Goal: Information Seeking & Learning: Check status

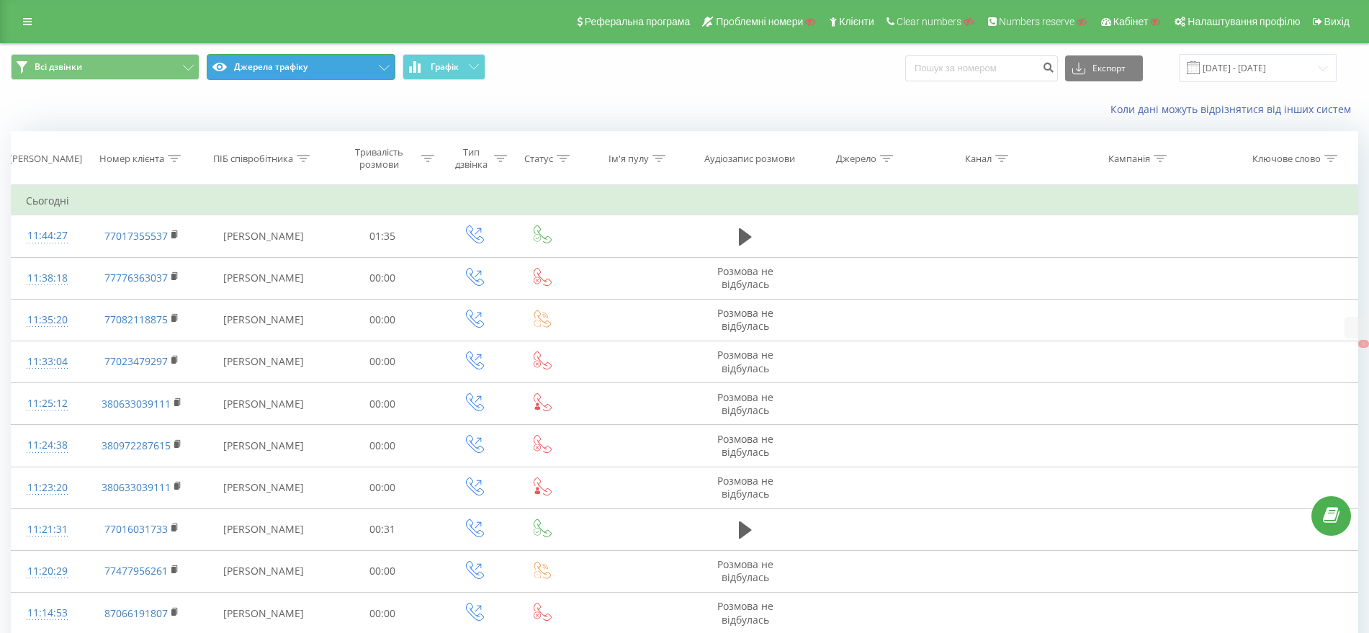
click at [293, 58] on button "Джерела трафіку" at bounding box center [301, 67] width 189 height 26
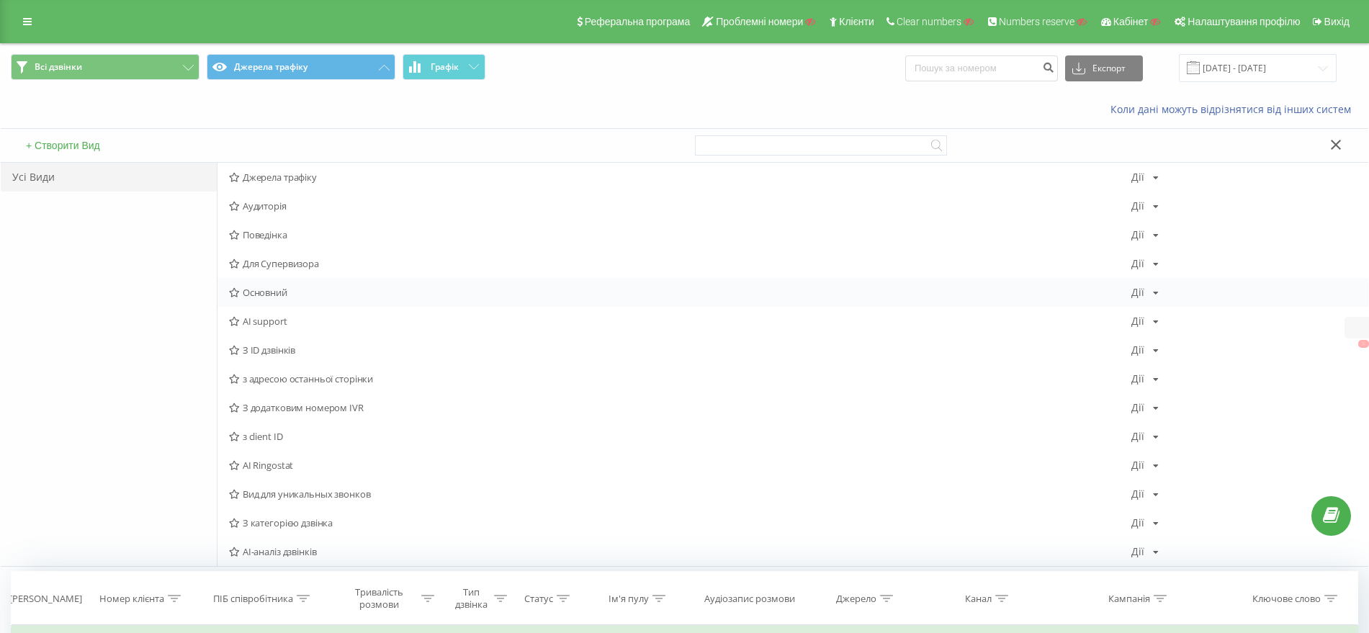
click at [271, 297] on span "Основний" at bounding box center [680, 292] width 902 height 10
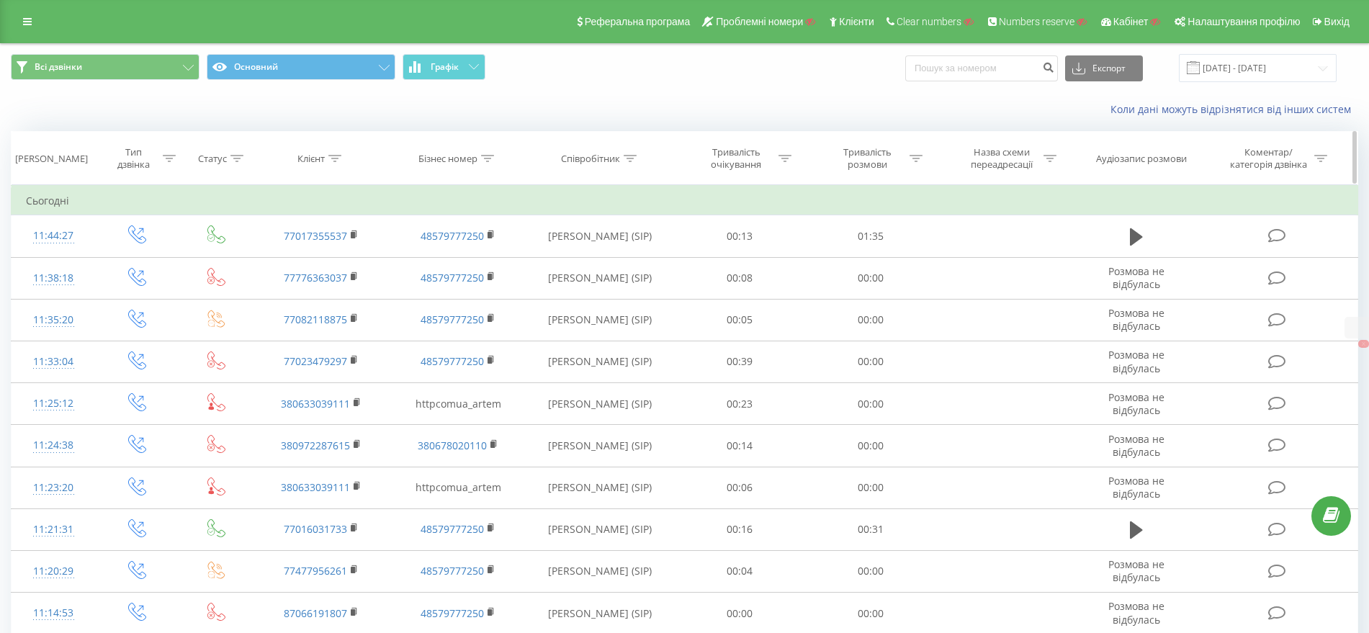
click at [485, 156] on icon at bounding box center [487, 158] width 13 height 7
click at [459, 254] on input "text" at bounding box center [458, 261] width 127 height 25
paste input "77719444381"
type input "77719444381"
click at [475, 284] on span "OK" at bounding box center [489, 290] width 40 height 22
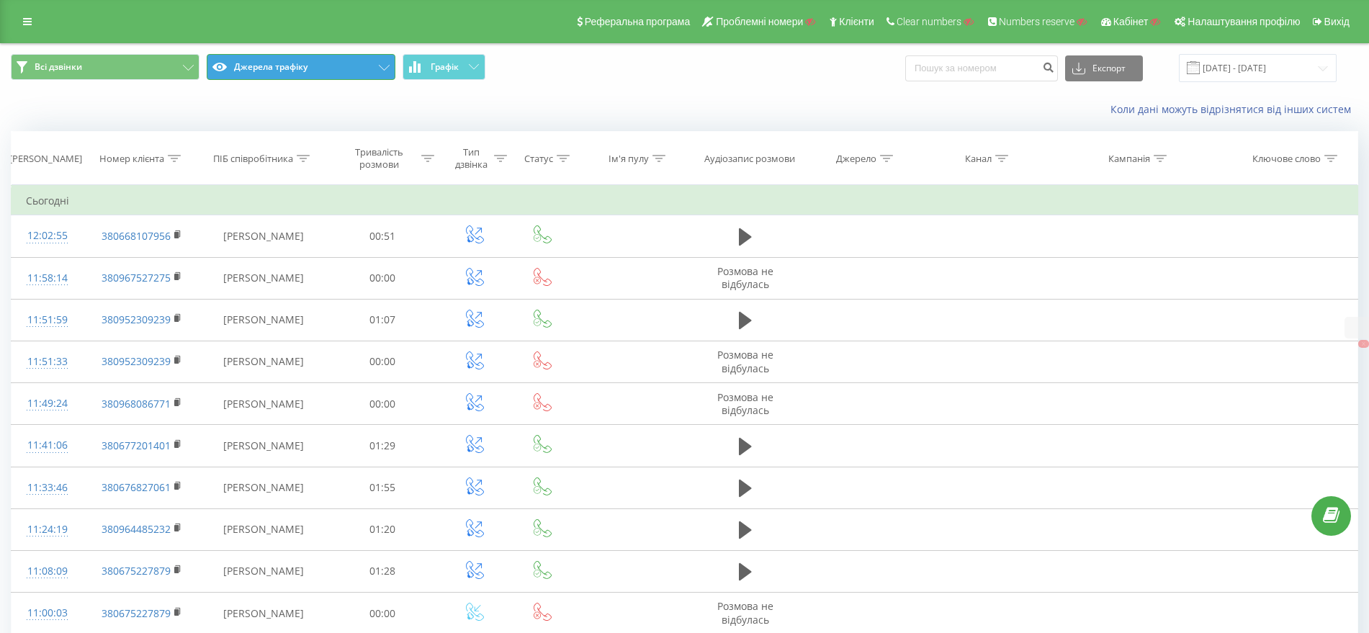
click at [284, 69] on button "Джерела трафіку" at bounding box center [301, 67] width 189 height 26
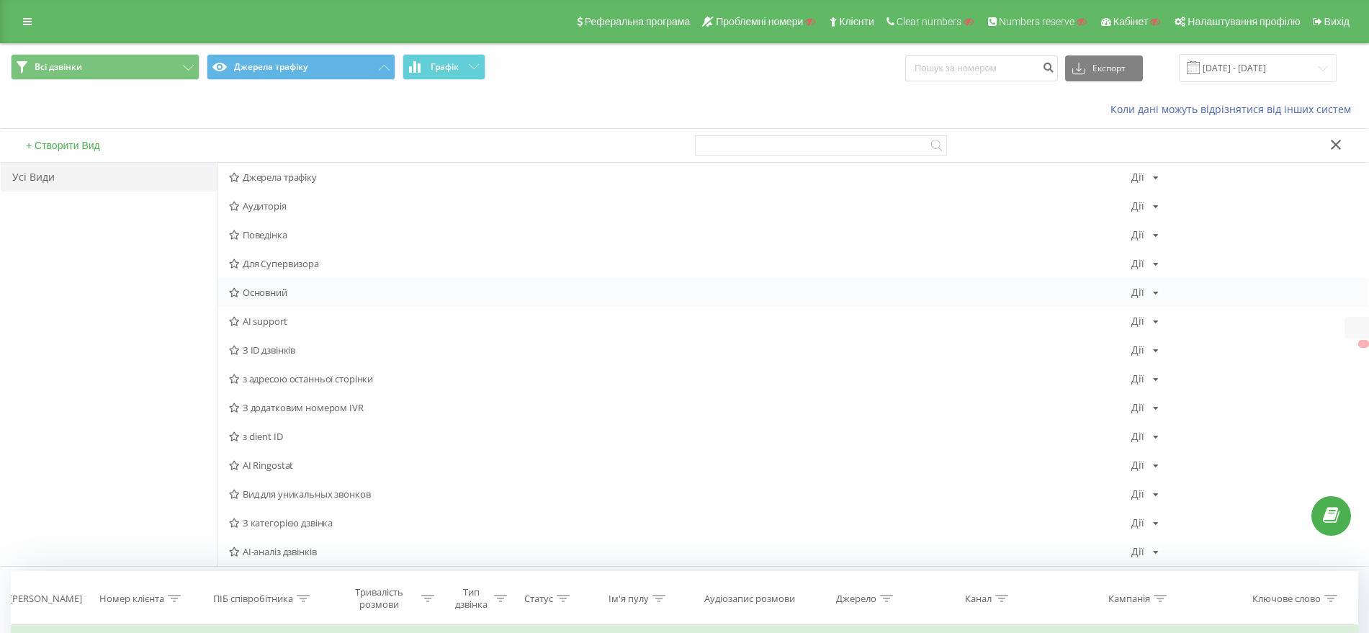
click at [275, 291] on span "Основний" at bounding box center [680, 292] width 902 height 10
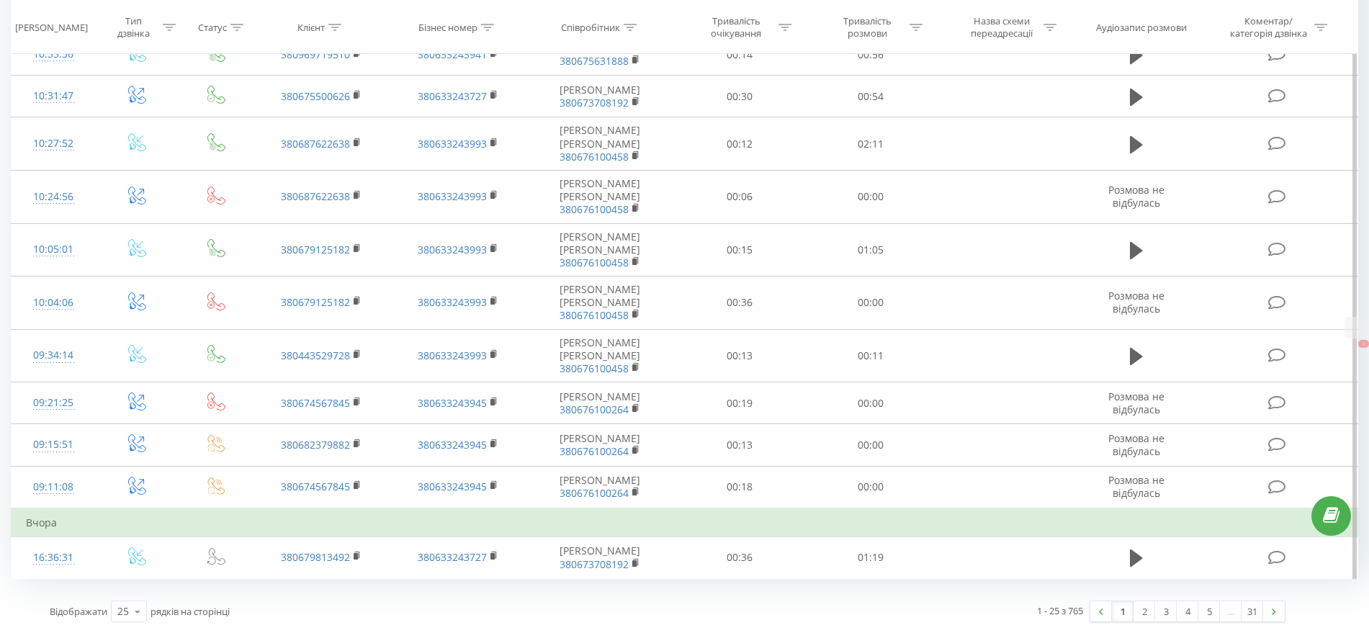
scroll to position [912, 0]
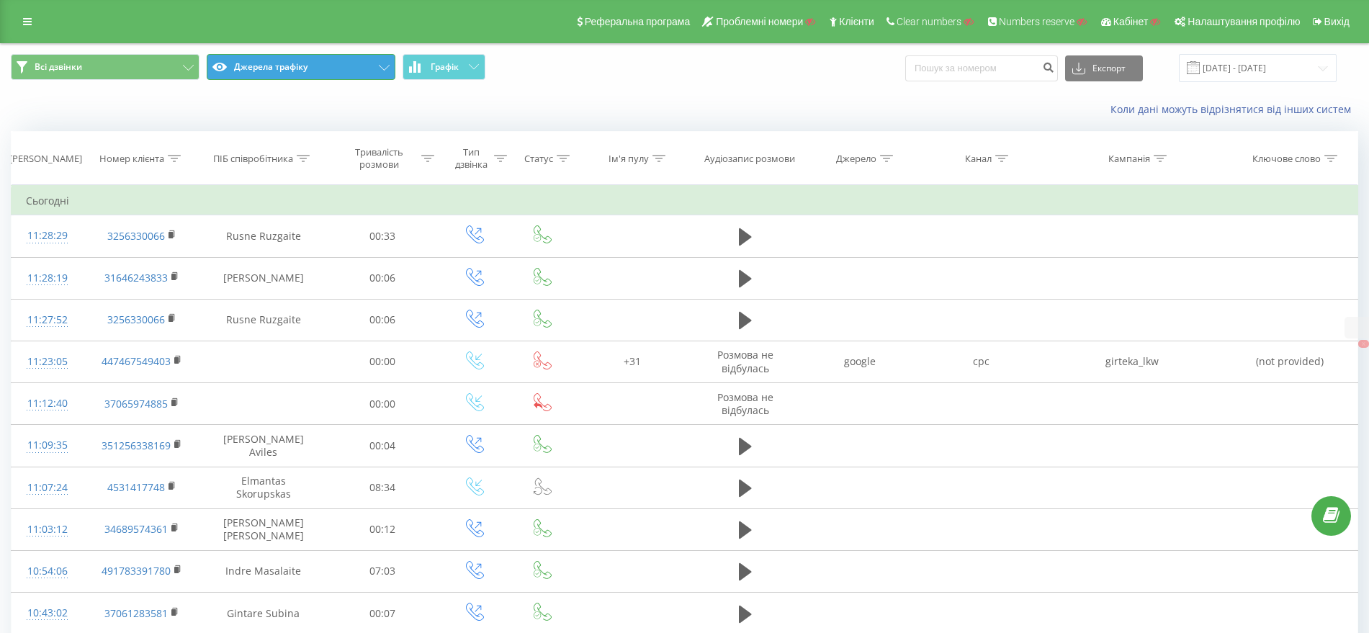
click at [263, 66] on button "Джерела трафіку" at bounding box center [301, 67] width 189 height 26
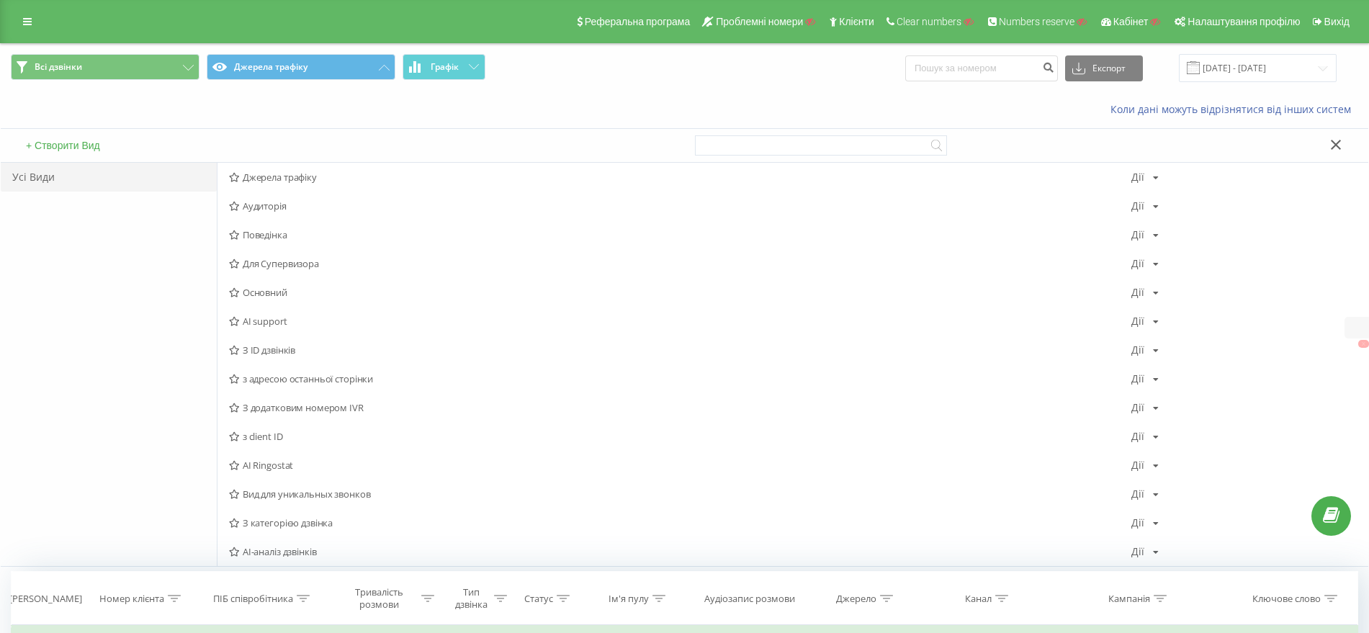
click at [269, 290] on span "Основний" at bounding box center [680, 292] width 902 height 10
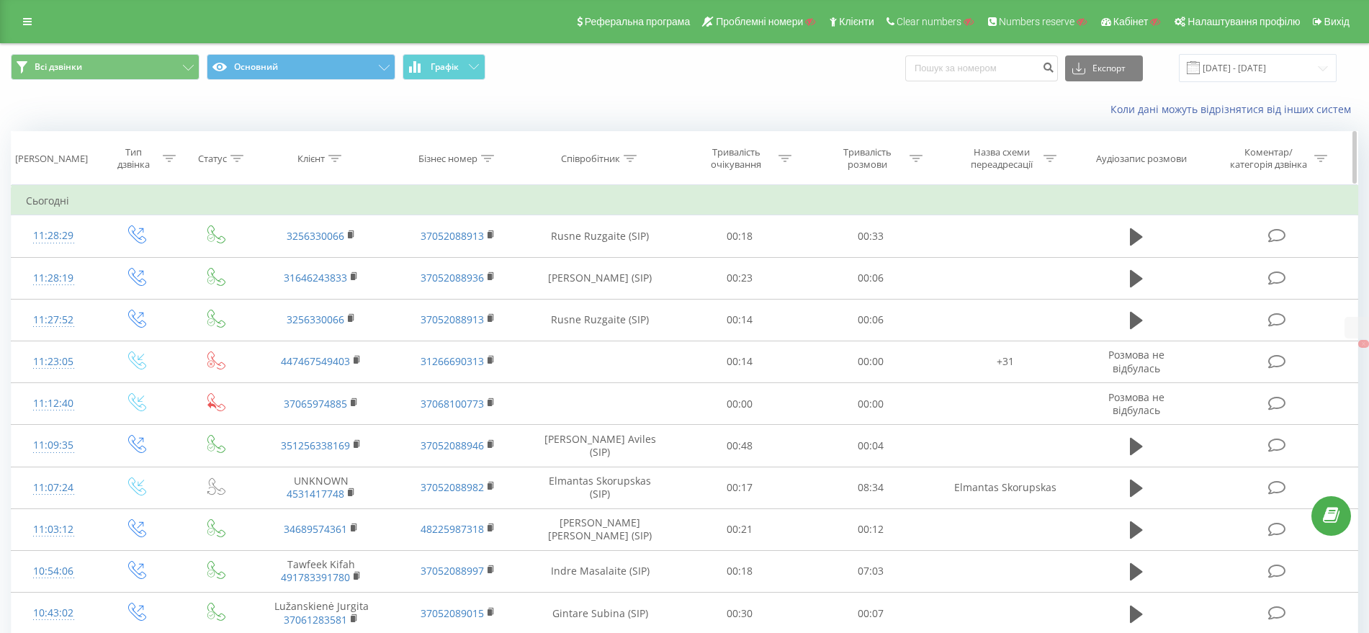
click at [489, 156] on icon at bounding box center [487, 158] width 13 height 7
click at [452, 267] on input "text" at bounding box center [458, 261] width 127 height 25
paste input "+37068100773"
drag, startPoint x: 405, startPoint y: 263, endPoint x: 433, endPoint y: 264, distance: 27.4
click at [406, 263] on input "+37068100773" at bounding box center [458, 261] width 127 height 25
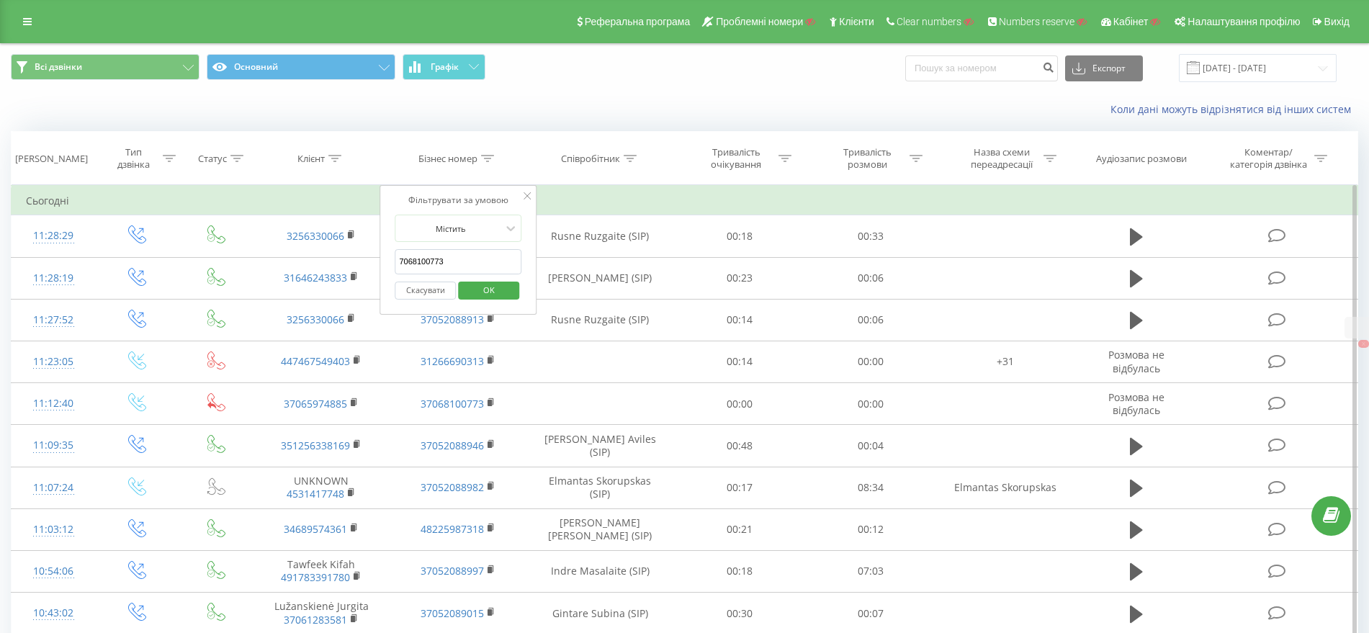
type input "7068100773"
click at [501, 294] on span "OK" at bounding box center [489, 290] width 40 height 22
